Goal: Information Seeking & Learning: Learn about a topic

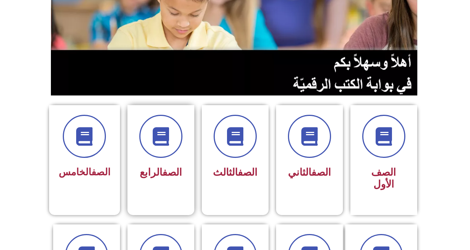
scroll to position [111, 0]
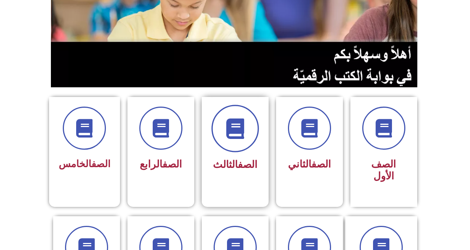
click at [242, 125] on icon at bounding box center [235, 128] width 20 height 20
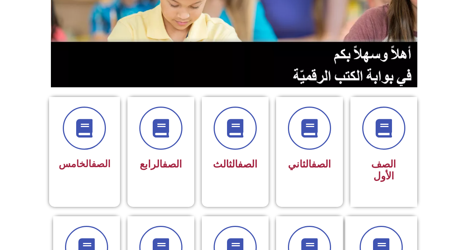
scroll to position [149, 0]
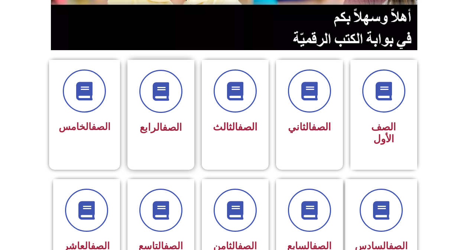
click at [150, 117] on div "الصف الرابع" at bounding box center [160, 103] width 47 height 67
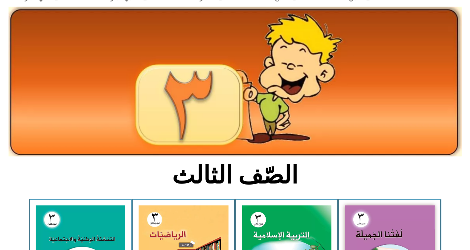
scroll to position [74, 0]
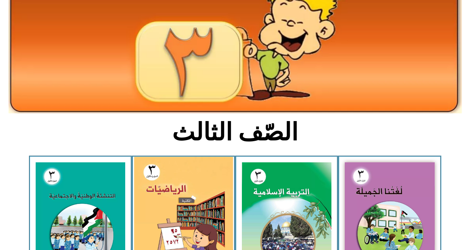
click at [169, 213] on img at bounding box center [183, 218] width 99 height 122
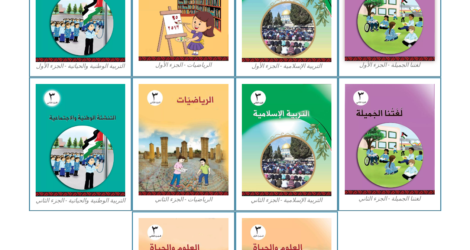
scroll to position [149, 0]
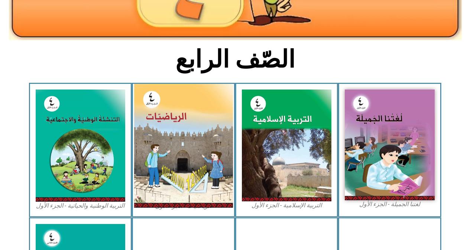
scroll to position [149, 0]
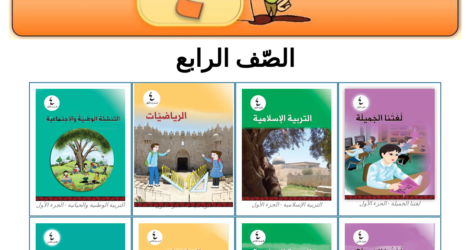
click at [179, 107] on img at bounding box center [183, 145] width 99 height 124
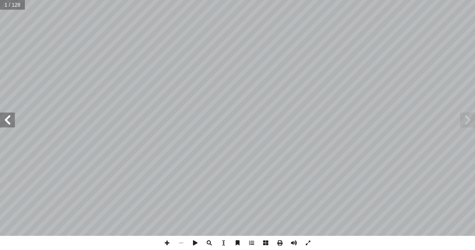
click at [12, 119] on span at bounding box center [7, 120] width 15 height 15
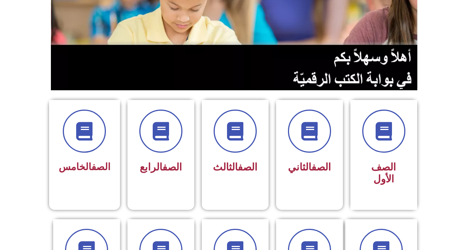
scroll to position [111, 0]
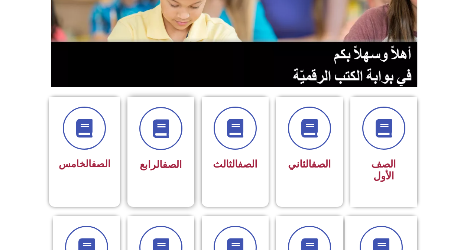
click at [141, 161] on span "الصف الرابع" at bounding box center [161, 165] width 42 height 12
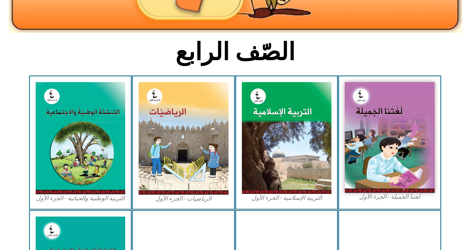
scroll to position [186, 0]
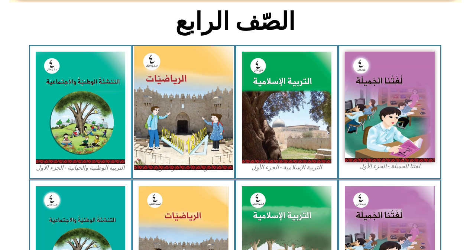
click at [173, 131] on img at bounding box center [183, 108] width 99 height 124
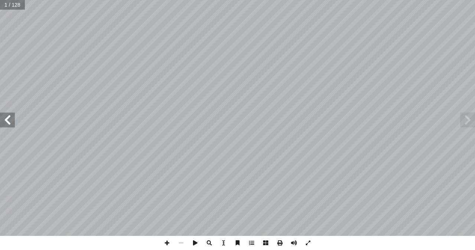
click at [8, 122] on span at bounding box center [7, 120] width 15 height 15
click at [9, 121] on span at bounding box center [7, 120] width 15 height 15
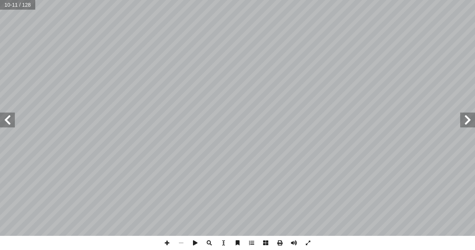
click at [9, 121] on span at bounding box center [7, 120] width 15 height 15
click at [164, 242] on span at bounding box center [167, 243] width 14 height 14
click at [167, 243] on span at bounding box center [167, 243] width 14 height 14
click at [168, 244] on span at bounding box center [167, 243] width 14 height 14
click at [167, 245] on span at bounding box center [167, 243] width 14 height 14
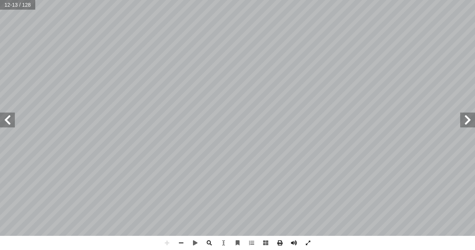
click at [93, 0] on html "الصفحة الرئيسية الصف الأول الصف الثاني الصف الثالث الصف الرابع الصف الخامس الصف…" at bounding box center [237, 24] width 475 height 49
click at [1, 127] on span at bounding box center [7, 120] width 15 height 15
click at [470, 117] on span at bounding box center [467, 120] width 15 height 15
click at [472, 124] on span at bounding box center [467, 120] width 15 height 15
click at [6, 123] on span at bounding box center [7, 120] width 15 height 15
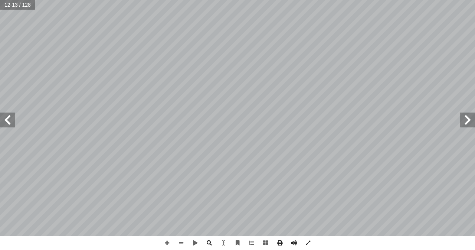
click at [0, 49] on html "الصفحة الرئيسية الصف الأول الصف الثاني الصف الثالث الصف الرابع الصف الخامس الصف…" at bounding box center [237, 24] width 475 height 49
click at [152, 0] on html "الصفحة الرئيسية الصف الأول الصف الثاني الصف الثالث الصف الرابع الصف الخامس الصف…" at bounding box center [237, 24] width 475 height 49
drag, startPoint x: 6, startPoint y: 114, endPoint x: 11, endPoint y: 113, distance: 5.1
click at [4, 119] on span at bounding box center [7, 120] width 15 height 15
drag, startPoint x: 461, startPoint y: 120, endPoint x: 467, endPoint y: 118, distance: 6.1
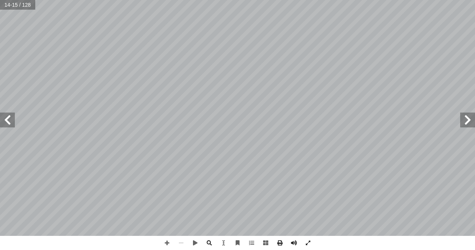
click at [462, 120] on span at bounding box center [467, 120] width 15 height 15
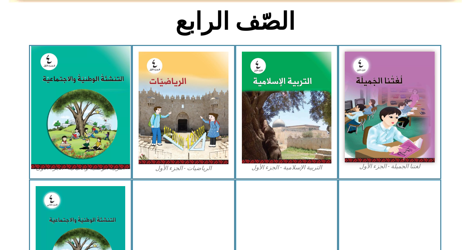
scroll to position [186, 0]
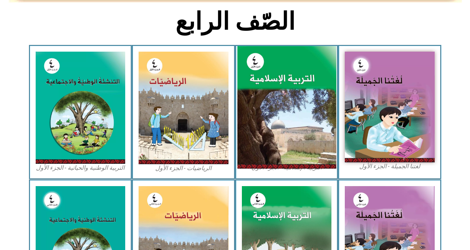
click at [271, 100] on img at bounding box center [286, 107] width 99 height 123
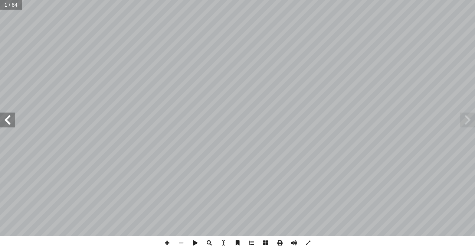
click at [7, 119] on span at bounding box center [7, 120] width 15 height 15
click at [9, 120] on span at bounding box center [7, 120] width 15 height 15
click at [166, 241] on span at bounding box center [167, 243] width 14 height 14
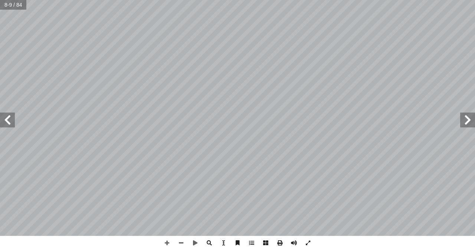
click at [389, 241] on div "٤ : ُ ل َّ و أ ال� ُ س ْ ر َّ الد ِّ ي ِ س ْ ر ُ الك ُ ة َ ي آ ا ) ٌ ظ ْ ف ِ ح …" at bounding box center [237, 125] width 475 height 250
click at [9, 121] on span at bounding box center [7, 120] width 15 height 15
